Goal: Transaction & Acquisition: Purchase product/service

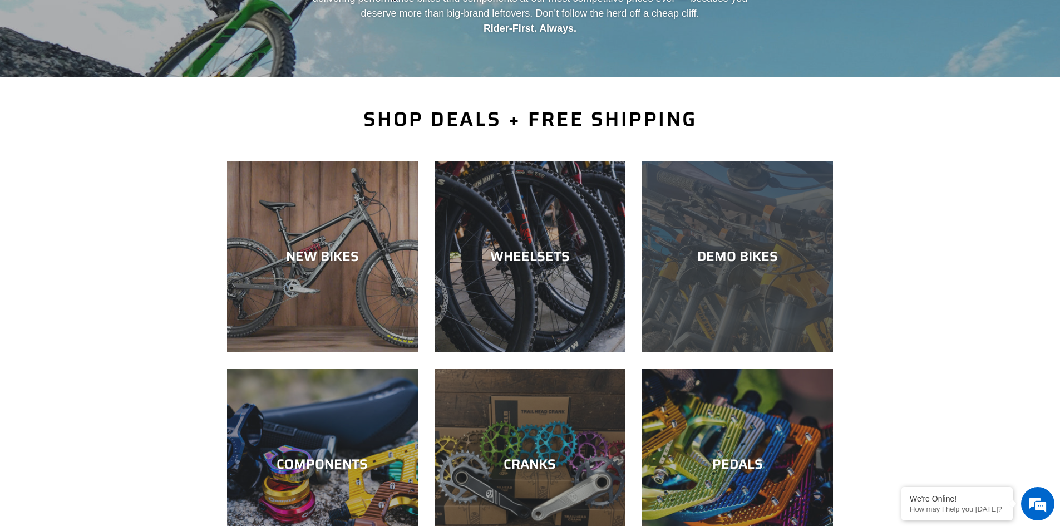
scroll to position [222, 0]
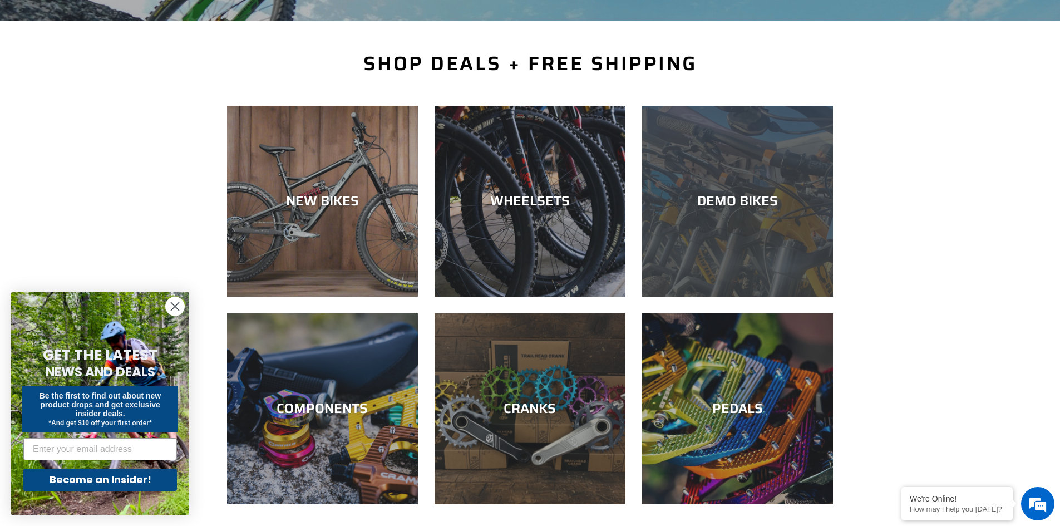
click at [729, 197] on div "DEMO BIKES" at bounding box center [737, 201] width 191 height 16
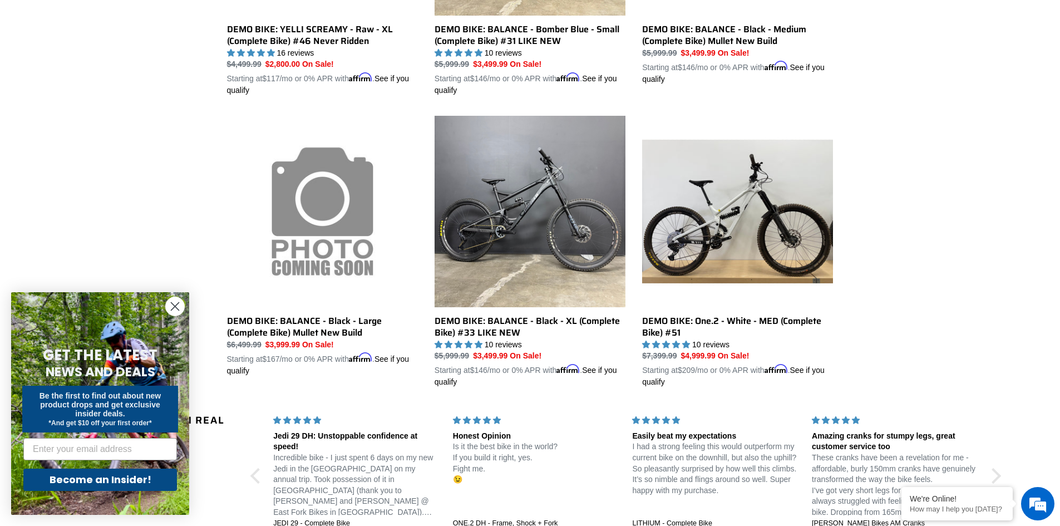
scroll to position [736, 0]
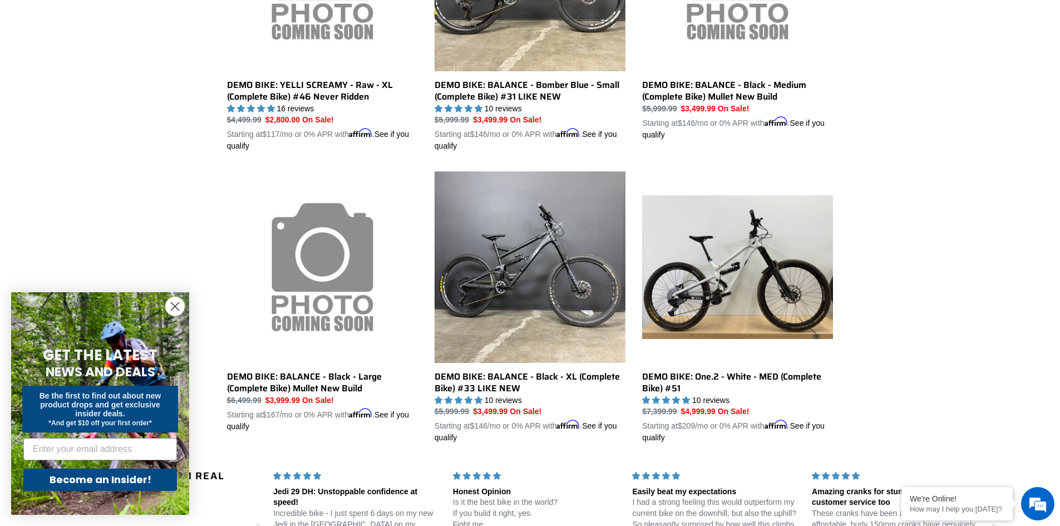
click at [170, 299] on circle "Close dialog" at bounding box center [175, 306] width 18 height 18
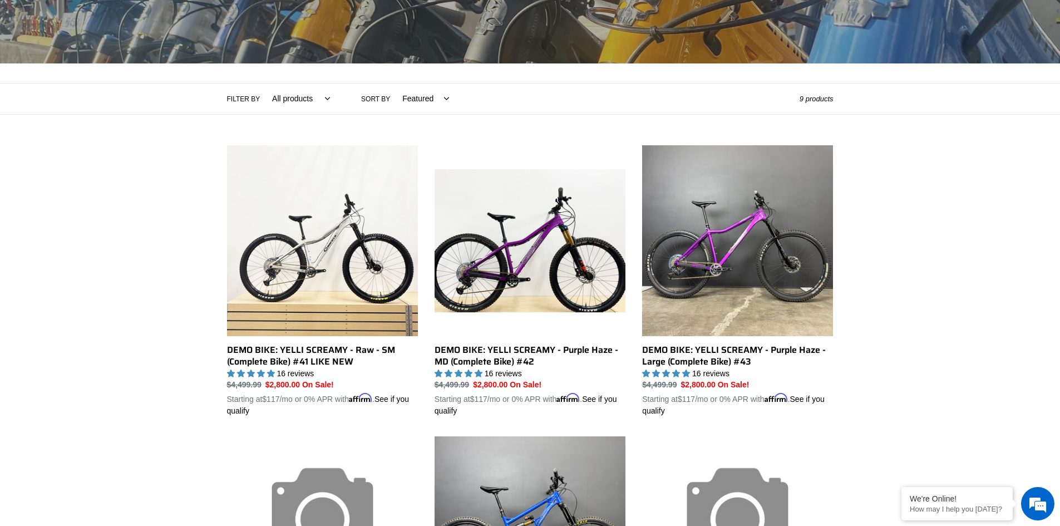
scroll to position [0, 0]
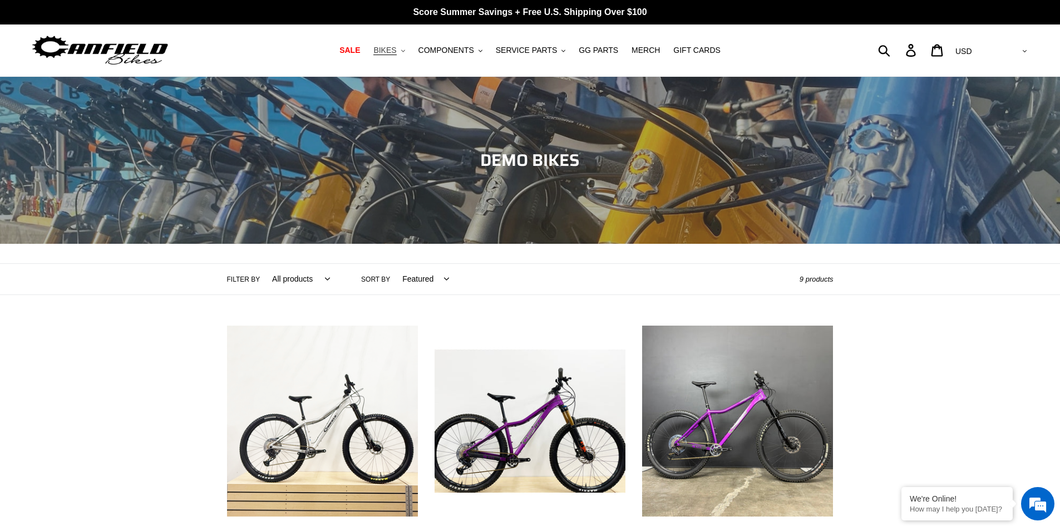
click at [389, 48] on span "BIKES" at bounding box center [384, 50] width 23 height 9
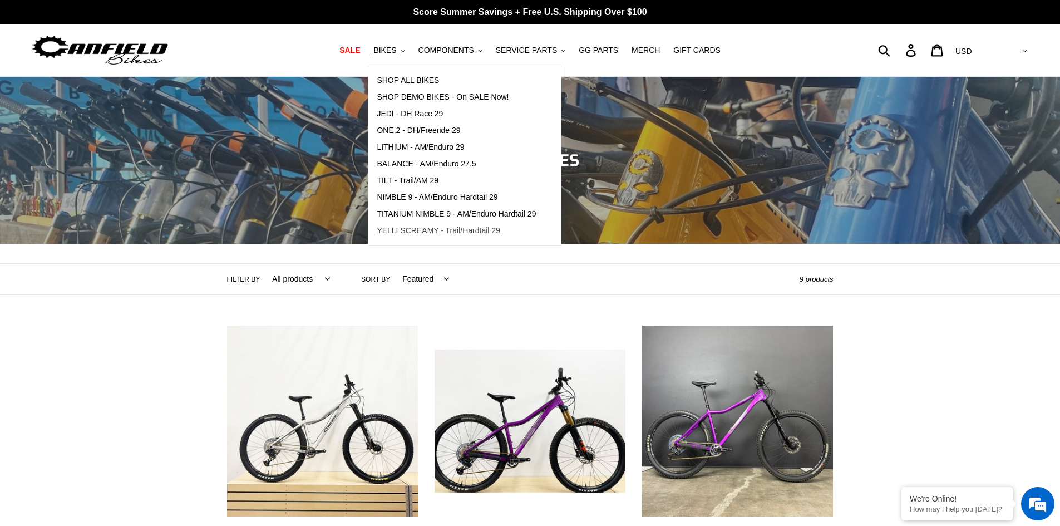
click at [477, 234] on span "YELLI SCREAMY - Trail/Hardtail 29" at bounding box center [438, 230] width 123 height 9
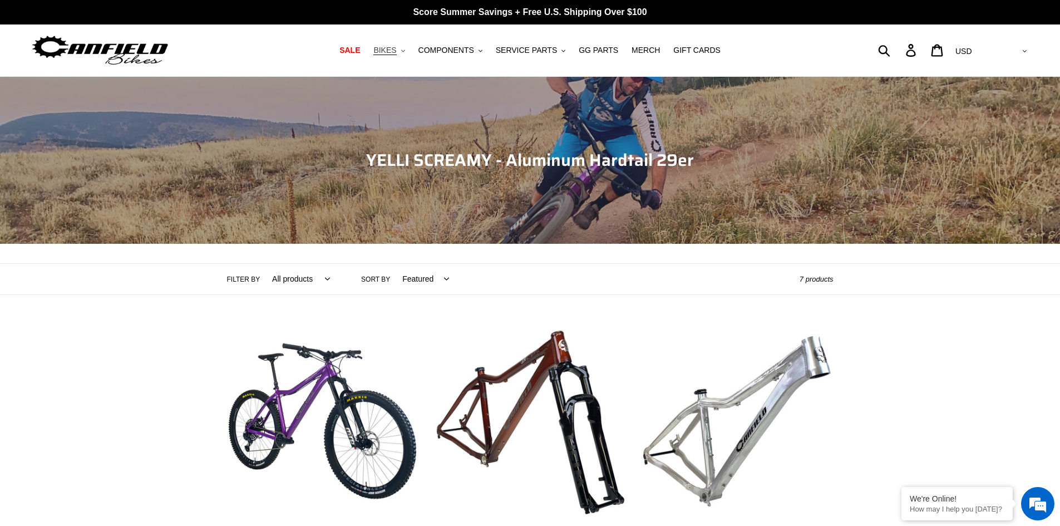
click at [392, 46] on span "BIKES" at bounding box center [384, 50] width 23 height 9
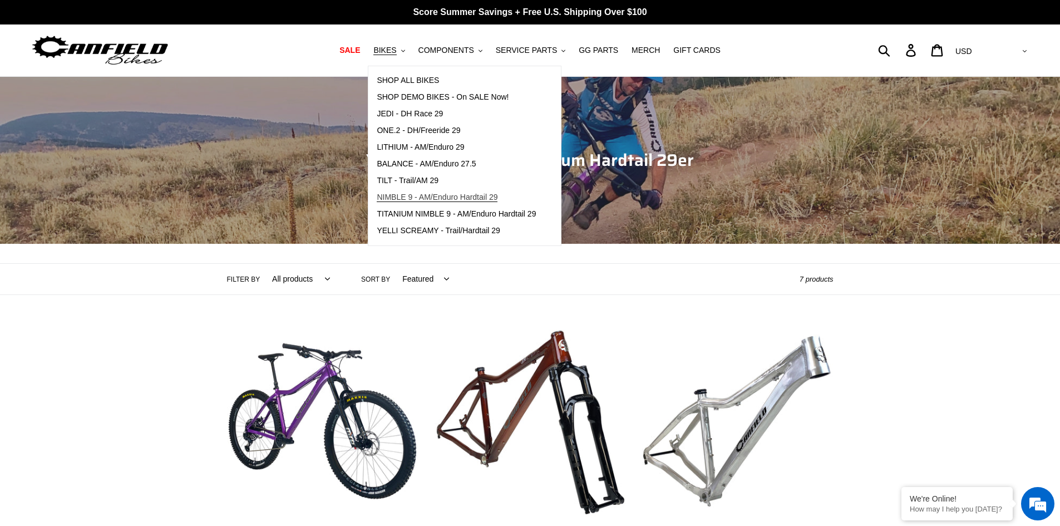
click at [426, 200] on span "NIMBLE 9 - AM/Enduro Hardtail 29" at bounding box center [437, 196] width 121 height 9
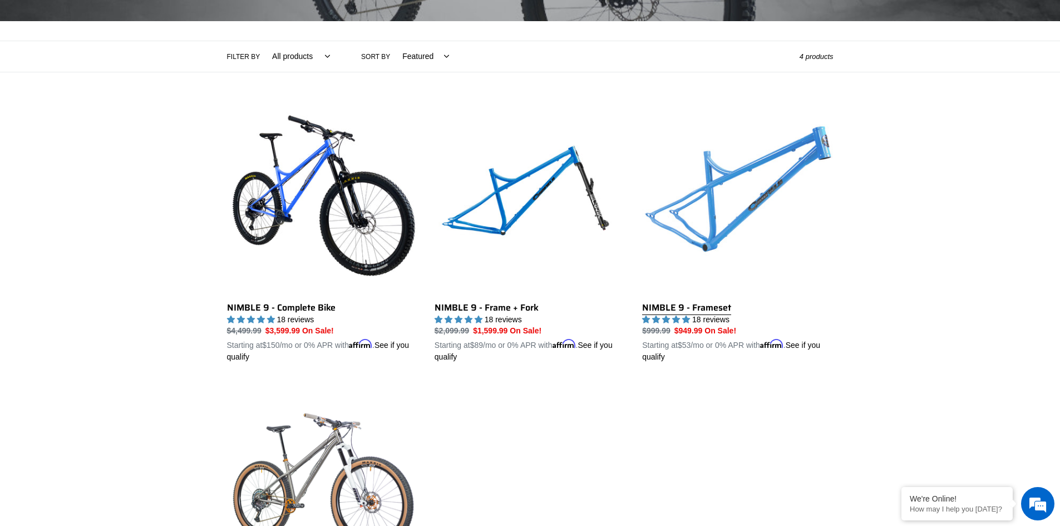
click at [655, 306] on link "NIMBLE 9 - Frameset" at bounding box center [737, 233] width 191 height 260
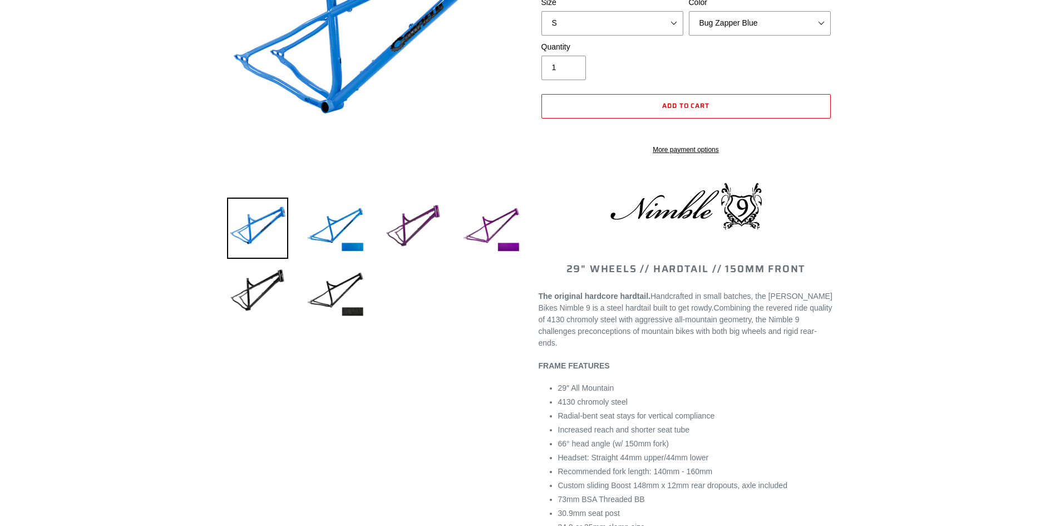
scroll to position [222, 0]
select select "highest-rating"
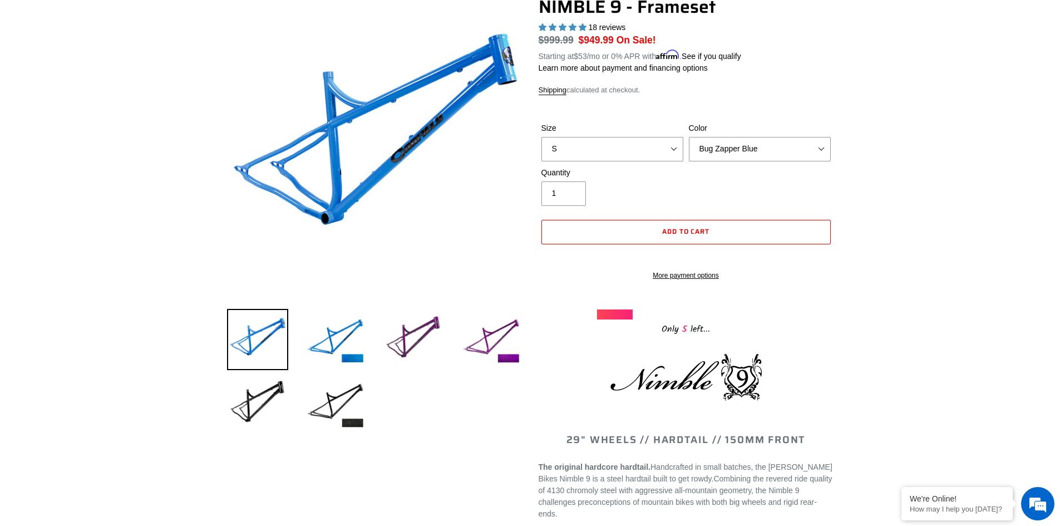
scroll to position [56, 0]
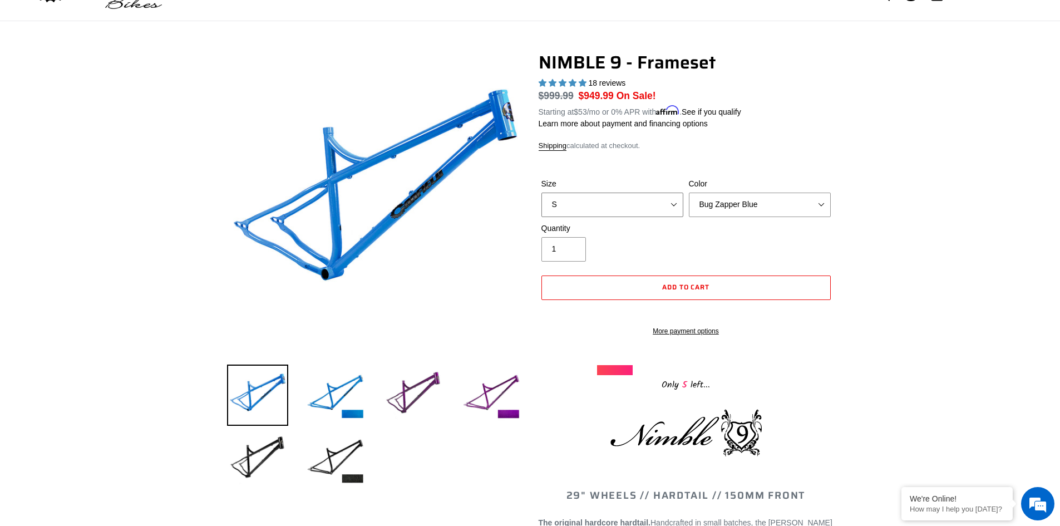
click at [676, 204] on select "S M L XL" at bounding box center [612, 204] width 142 height 24
select select "L"
click at [541, 192] on select "S M L XL" at bounding box center [612, 204] width 142 height 24
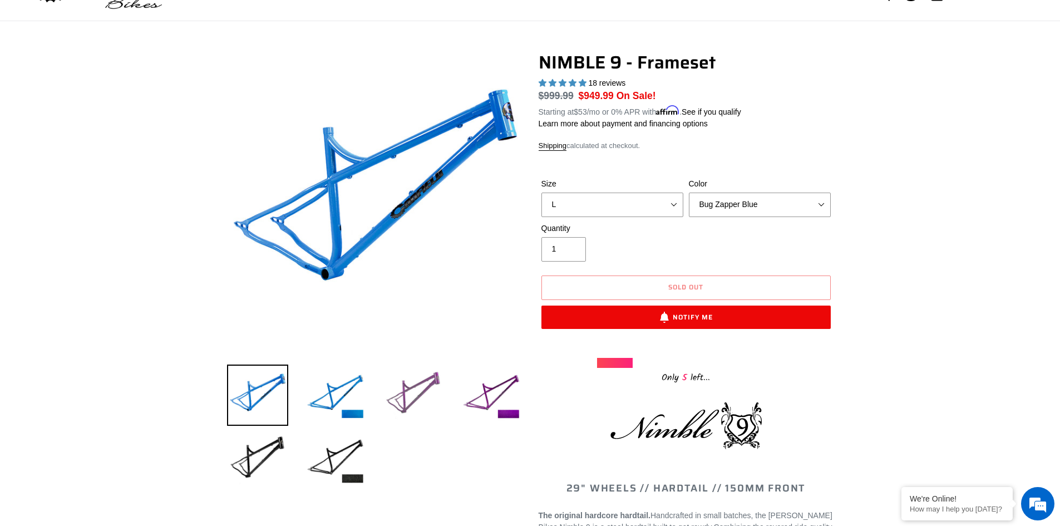
click at [417, 395] on img at bounding box center [413, 394] width 61 height 61
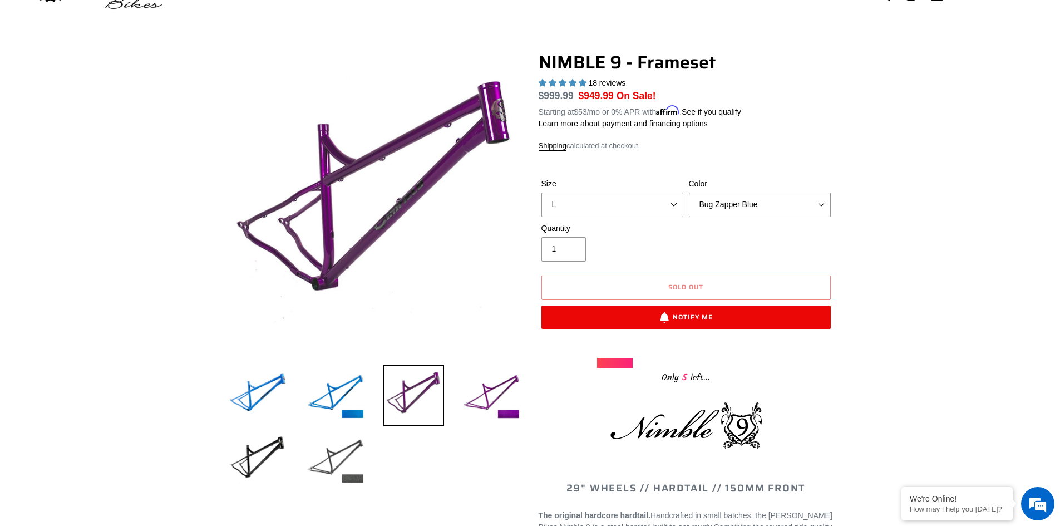
click at [316, 457] on img at bounding box center [335, 459] width 61 height 61
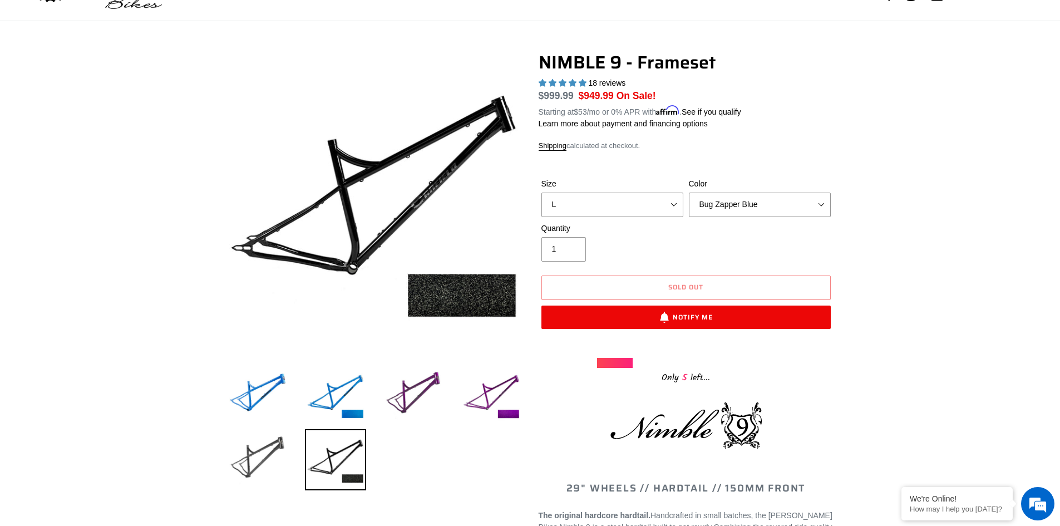
click at [261, 461] on img at bounding box center [257, 459] width 61 height 61
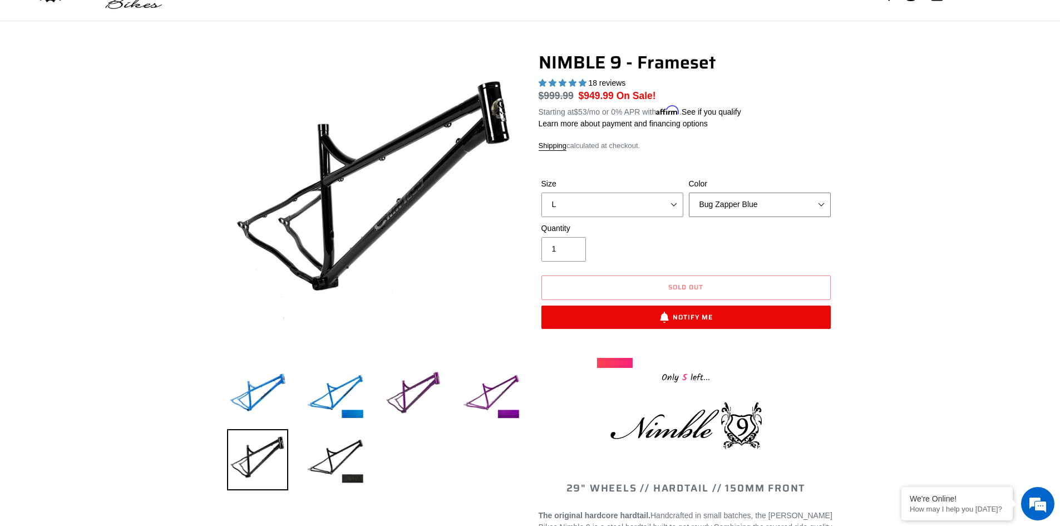
click at [827, 205] on select "Bug Zapper Blue Purple Haze -Sold Out Galaxy Black" at bounding box center [760, 204] width 142 height 24
click at [689, 192] on select "Bug Zapper Blue Purple Haze -Sold Out Galaxy Black" at bounding box center [760, 204] width 142 height 24
click at [673, 244] on div "Quantity 1" at bounding box center [611, 241] width 147 height 39
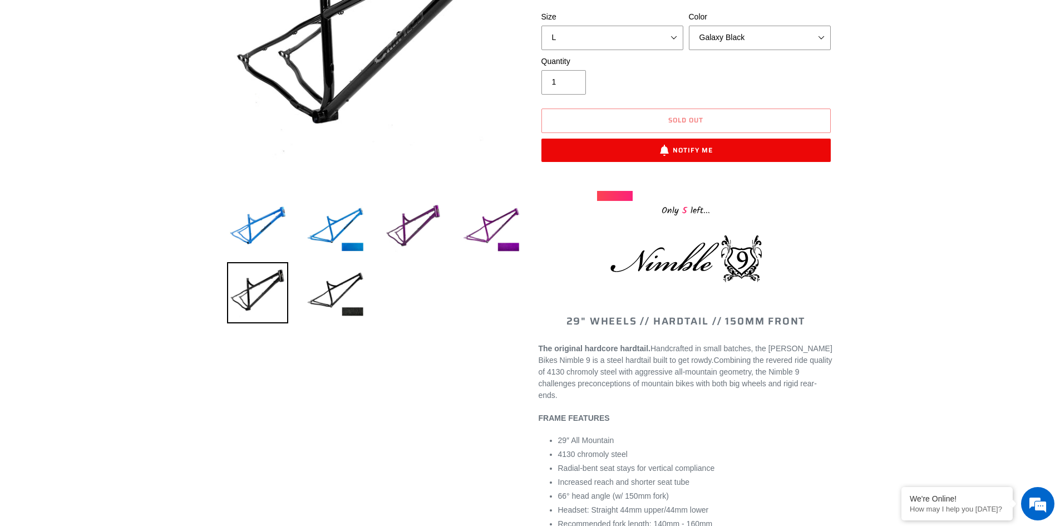
scroll to position [278, 0]
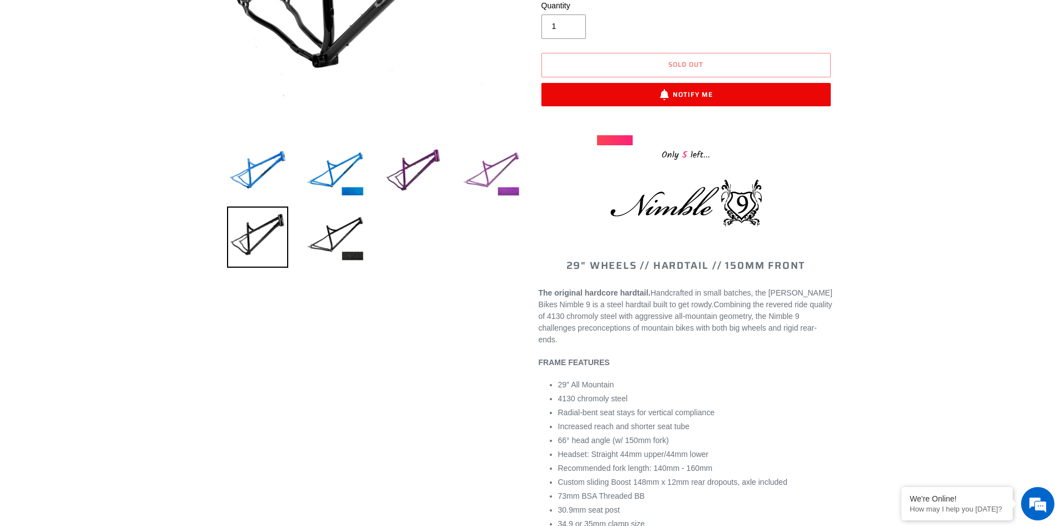
click at [489, 177] on img at bounding box center [491, 172] width 61 height 61
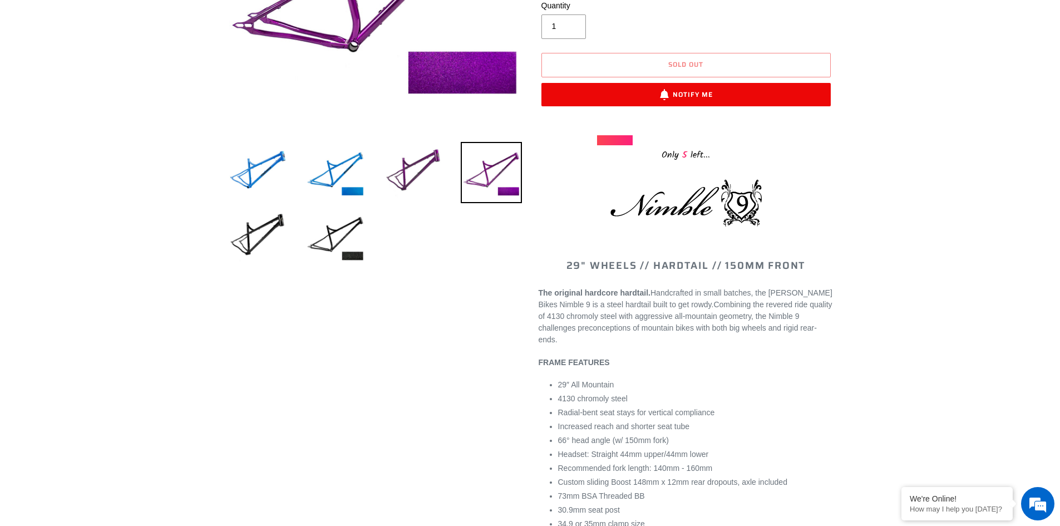
scroll to position [56, 0]
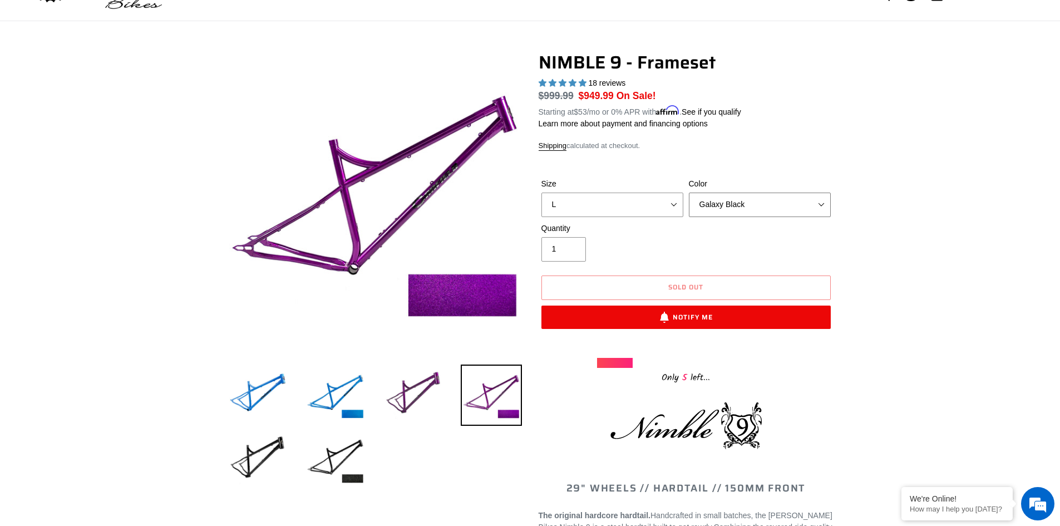
click at [764, 201] on select "Bug Zapper Blue Purple Haze -Sold Out Galaxy Black" at bounding box center [760, 204] width 142 height 24
click at [689, 192] on select "Bug Zapper Blue Purple Haze -Sold Out Galaxy Black" at bounding box center [760, 204] width 142 height 24
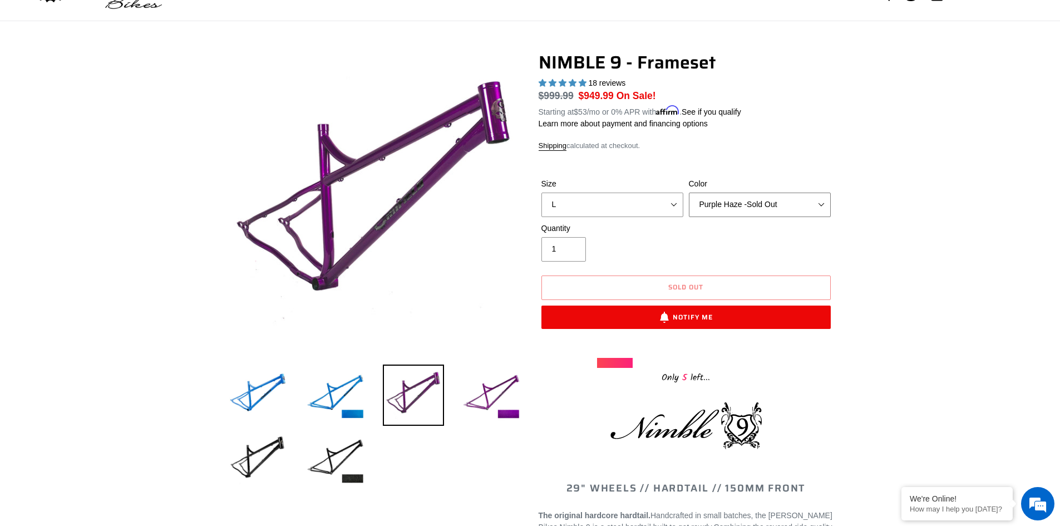
click at [776, 206] on select "Bug Zapper Blue Purple Haze -Sold Out Galaxy Black" at bounding box center [760, 204] width 142 height 24
select select "Galaxy Black"
click at [689, 192] on select "Bug Zapper Blue Purple Haze -Sold Out Galaxy Black" at bounding box center [760, 204] width 142 height 24
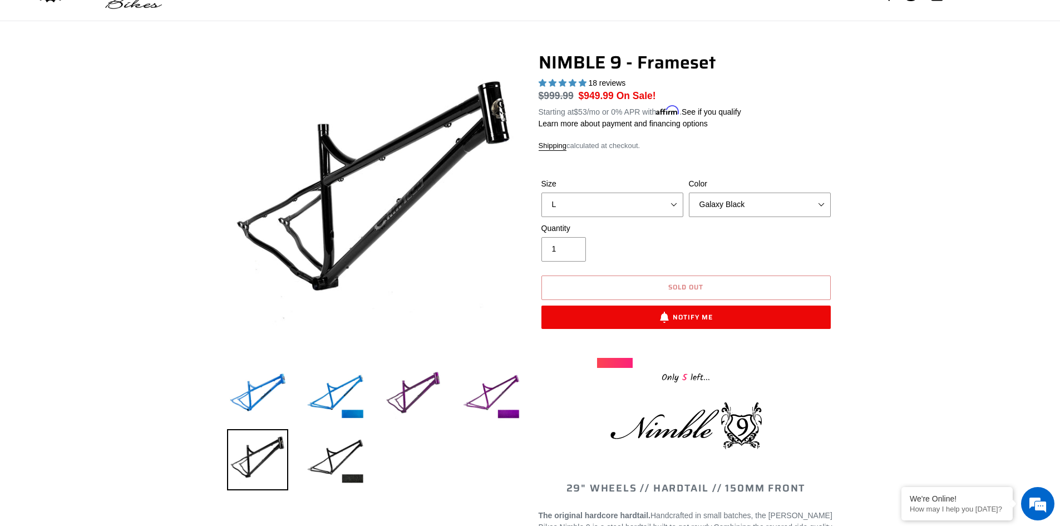
click at [725, 279] on button "Sold out" at bounding box center [685, 287] width 289 height 24
click at [718, 286] on button "Sold out" at bounding box center [685, 287] width 289 height 24
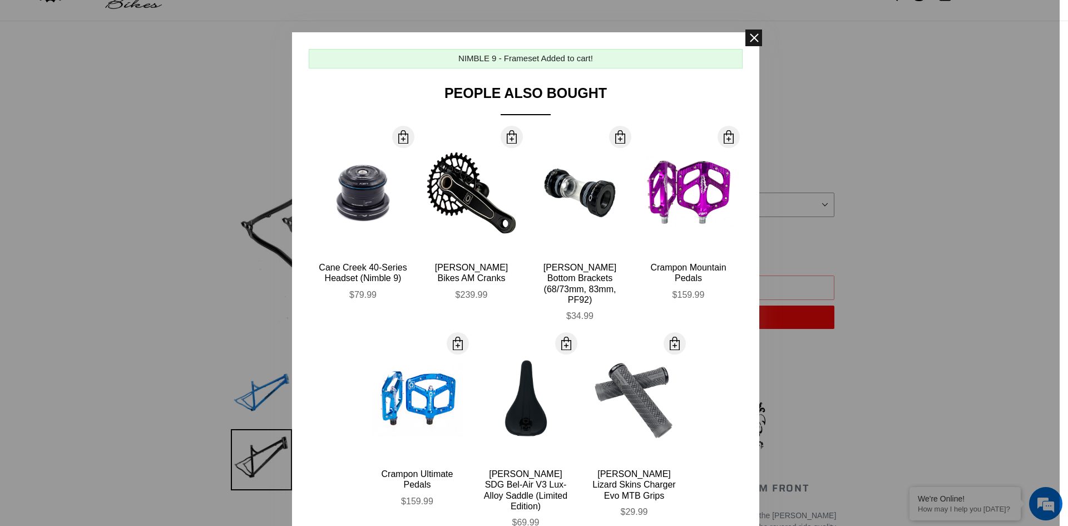
click at [746, 40] on span at bounding box center [753, 37] width 17 height 17
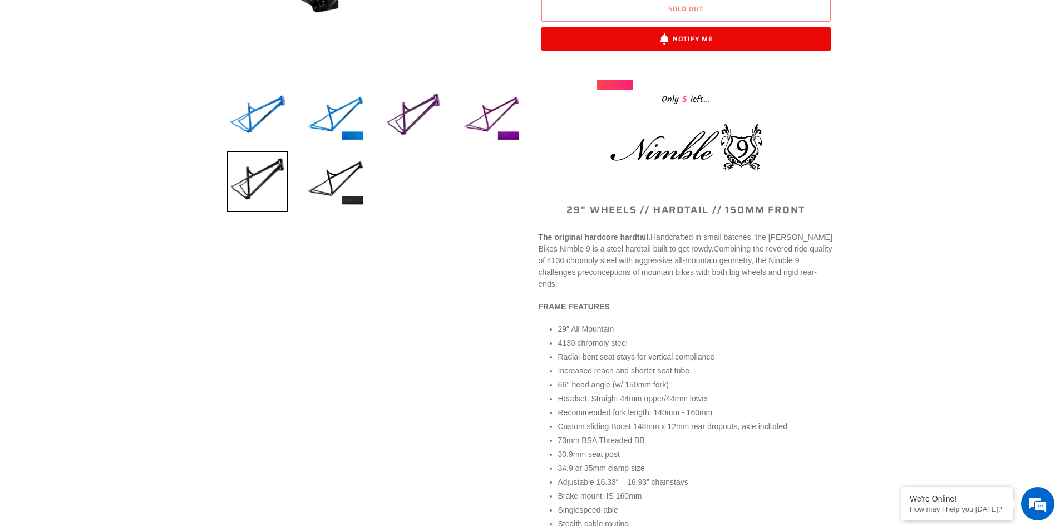
scroll to position [445, 0]
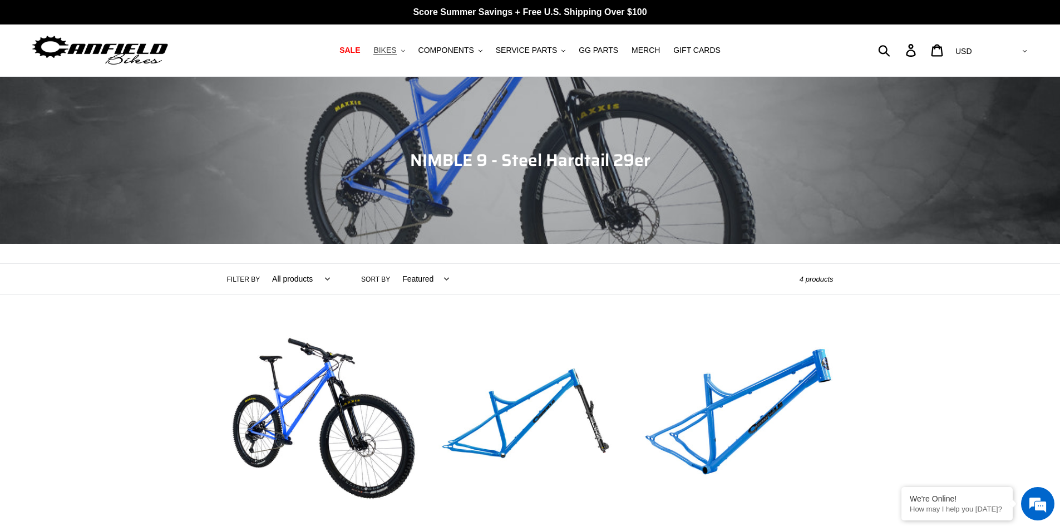
click at [396, 46] on span "BIKES" at bounding box center [384, 50] width 23 height 9
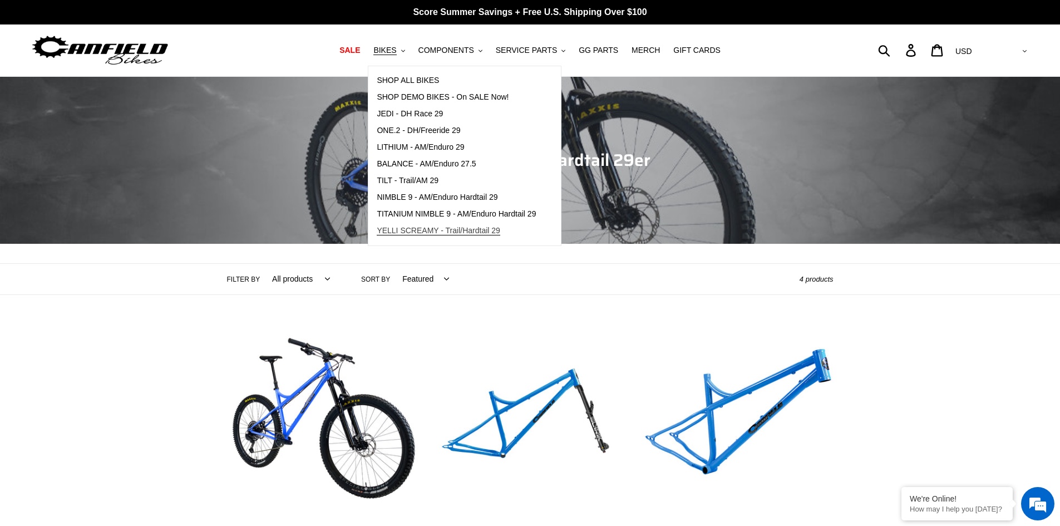
click at [419, 231] on span "YELLI SCREAMY - Trail/Hardtail 29" at bounding box center [438, 230] width 123 height 9
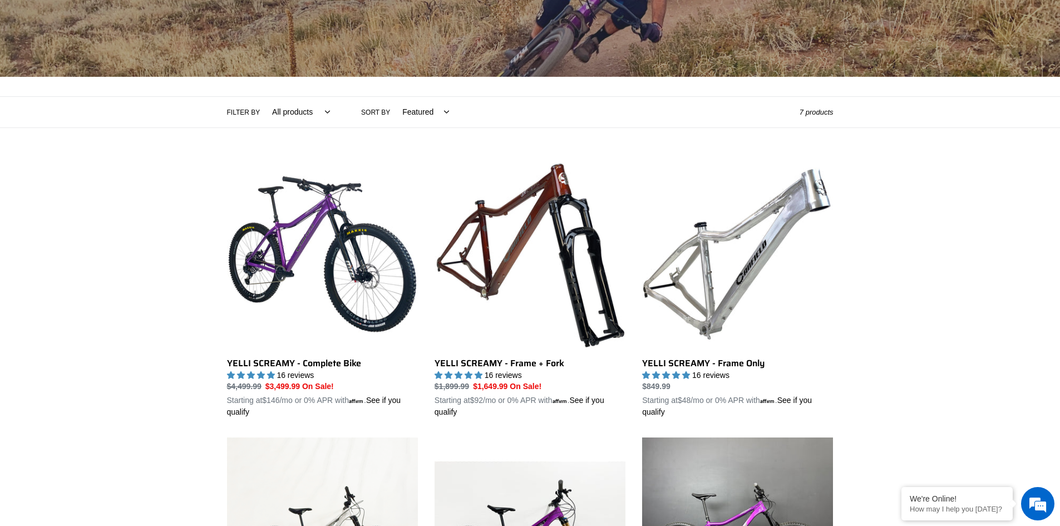
scroll to position [334, 0]
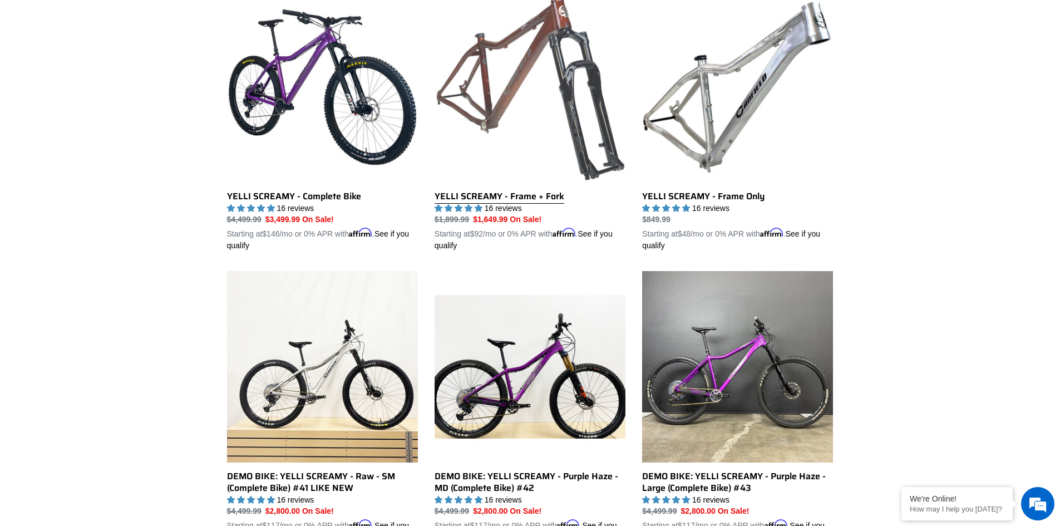
click at [587, 94] on link "YELLI SCREAMY - Frame + Fork" at bounding box center [529, 122] width 191 height 260
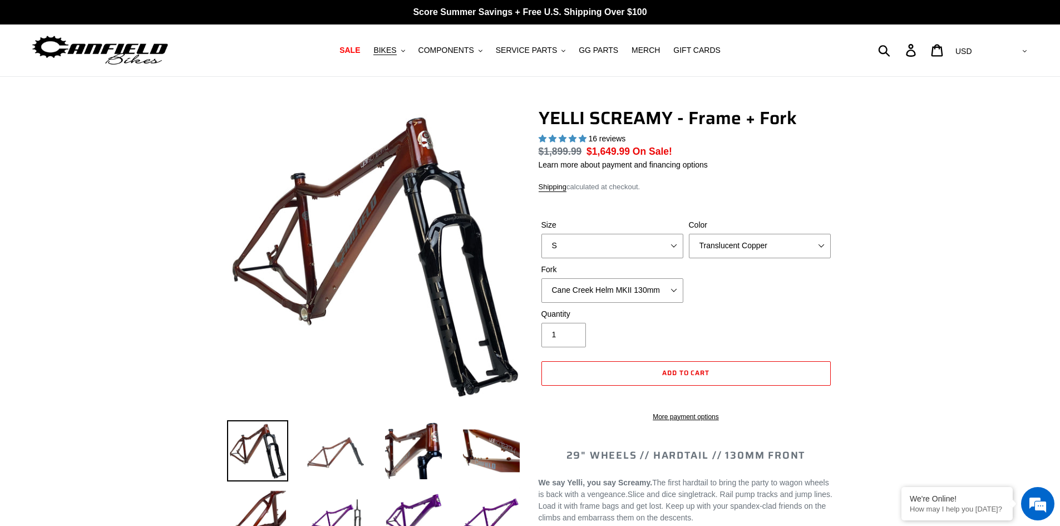
select select "highest-rating"
click at [319, 461] on img at bounding box center [335, 450] width 61 height 61
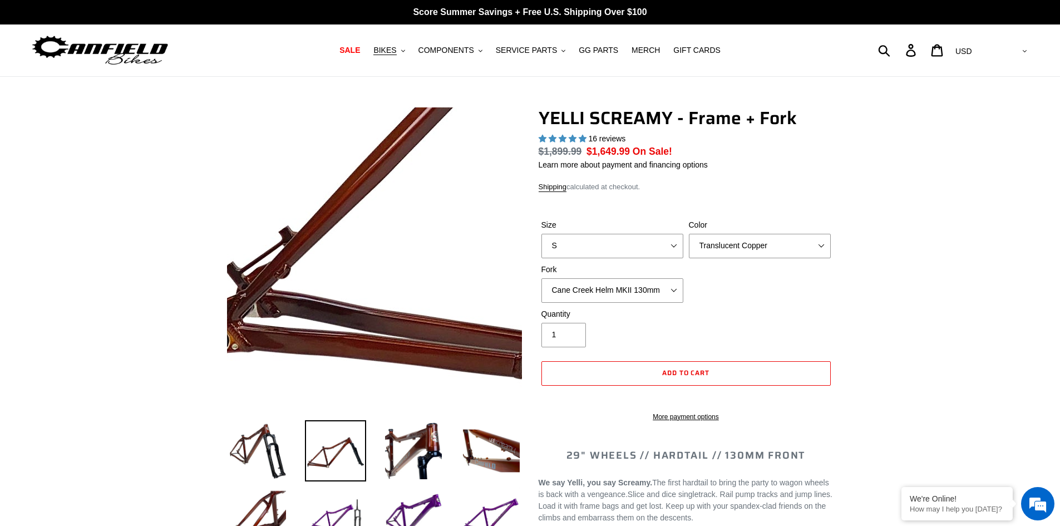
click at [236, 325] on img at bounding box center [768, 57] width 1139 height 1139
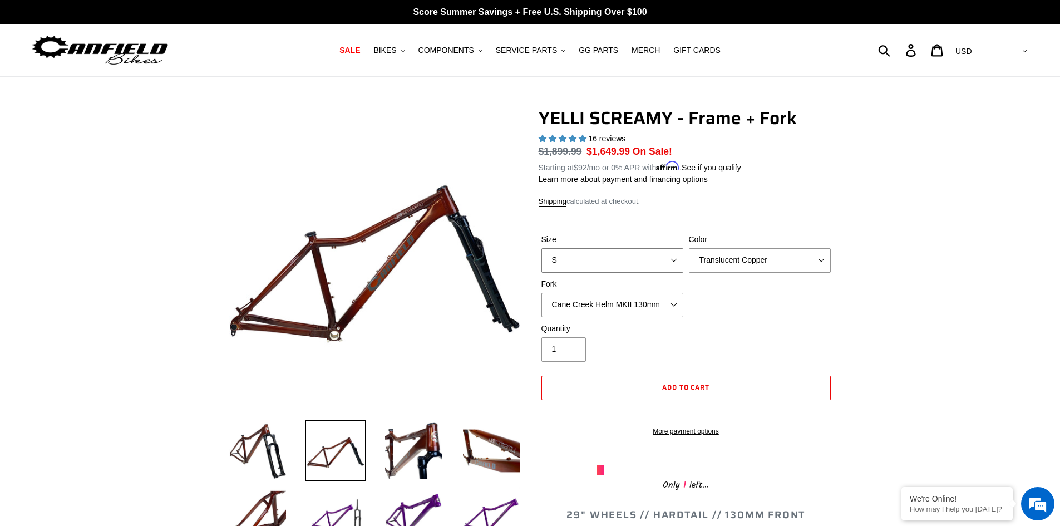
click at [671, 263] on select "S M L XL" at bounding box center [612, 260] width 142 height 24
select select "L"
click at [541, 248] on select "S M L XL" at bounding box center [612, 260] width 142 height 24
